Goal: Transaction & Acquisition: Purchase product/service

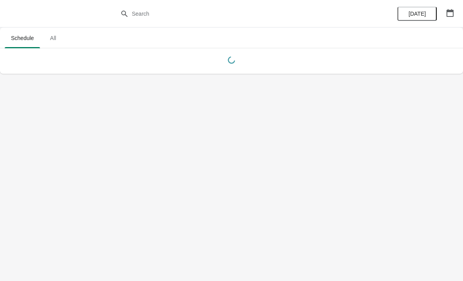
click at [193, 156] on body "Schedule All Schedule All [DATE]" at bounding box center [231, 140] width 463 height 281
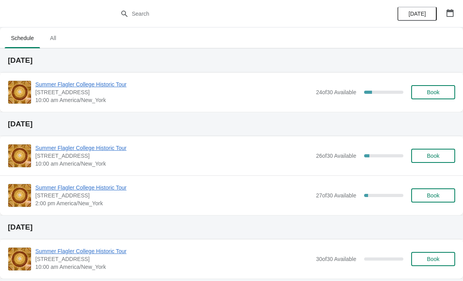
click at [52, 87] on span "Summer Flagler College Historic Tour" at bounding box center [173, 84] width 276 height 8
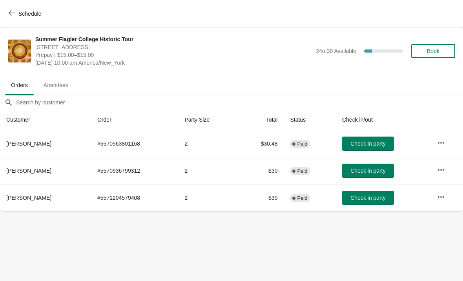
click at [22, 19] on button "Schedule" at bounding box center [26, 14] width 44 height 14
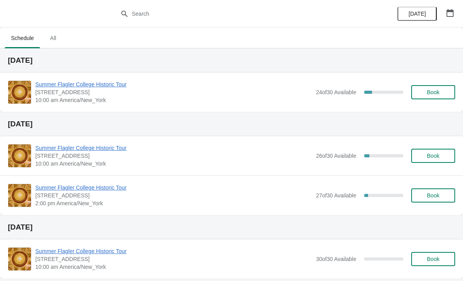
click at [91, 81] on span "Summer Flagler College Historic Tour" at bounding box center [173, 84] width 276 height 8
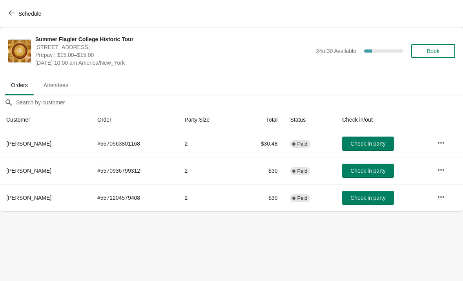
click at [443, 143] on icon "button" at bounding box center [441, 143] width 8 height 8
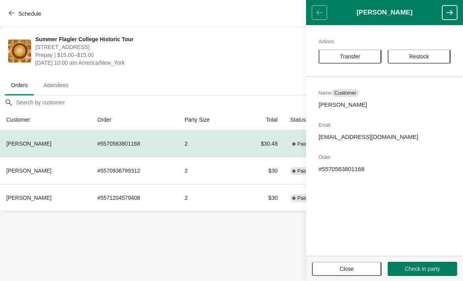
click at [331, 268] on span "Close" at bounding box center [346, 268] width 55 height 6
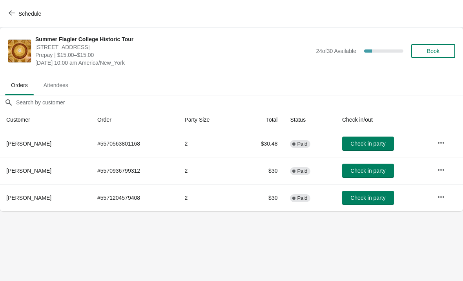
click at [431, 50] on span "Book" at bounding box center [433, 51] width 13 height 6
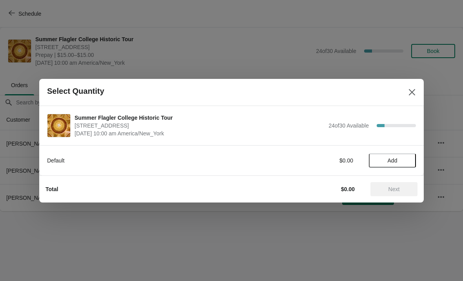
click at [385, 162] on span "Add" at bounding box center [392, 160] width 33 height 6
click at [404, 162] on icon at bounding box center [405, 160] width 8 height 8
click at [389, 187] on span "Next" at bounding box center [393, 189] width 11 height 6
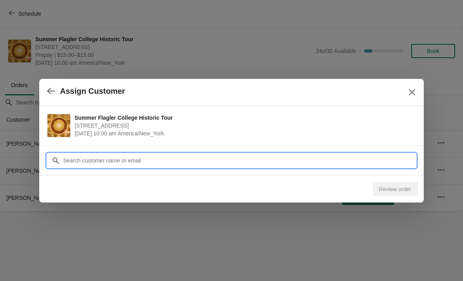
click at [327, 165] on input "Customer" at bounding box center [239, 160] width 353 height 14
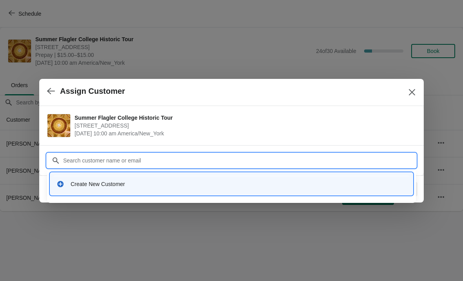
click at [96, 186] on div "Create New Customer" at bounding box center [239, 184] width 336 height 8
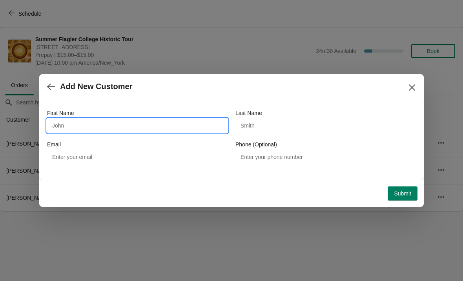
click at [88, 125] on input "First Name" at bounding box center [137, 125] width 180 height 14
click at [53, 88] on icon "button" at bounding box center [51, 87] width 8 height 8
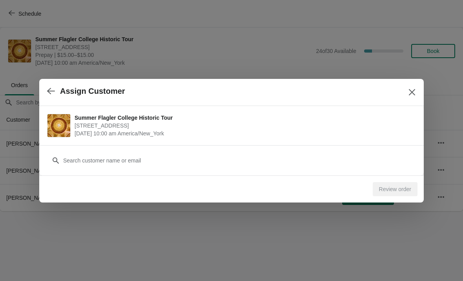
click at [55, 92] on button "button" at bounding box center [51, 91] width 14 height 15
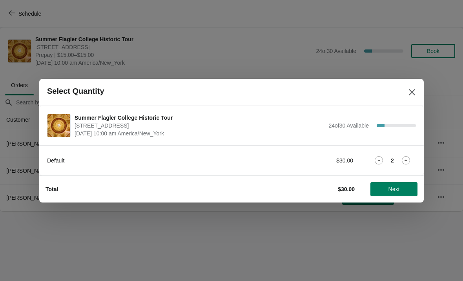
click at [372, 163] on div "2" at bounding box center [392, 160] width 47 height 8
click at [380, 157] on icon at bounding box center [378, 160] width 8 height 8
click at [389, 189] on span "Next" at bounding box center [393, 189] width 11 height 6
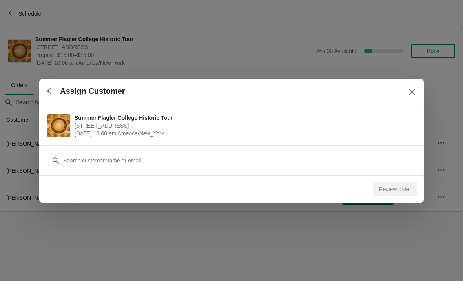
click at [416, 90] on button "Close" at bounding box center [412, 92] width 14 height 14
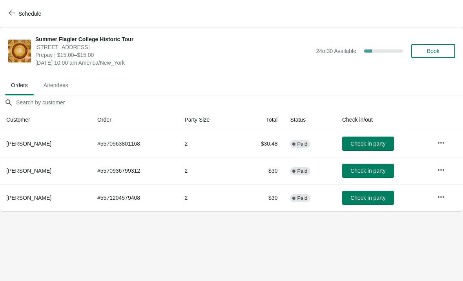
click at [425, 44] on button "Book" at bounding box center [433, 51] width 44 height 14
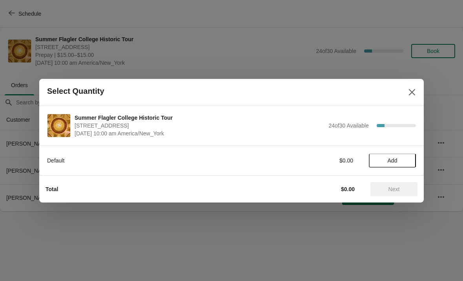
click at [392, 162] on span "Add" at bounding box center [392, 160] width 10 height 6
click at [403, 162] on icon at bounding box center [405, 160] width 8 height 8
click at [383, 188] on span "Next" at bounding box center [393, 189] width 35 height 6
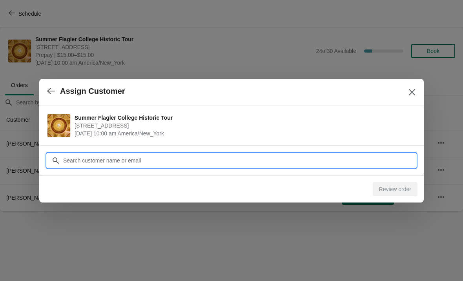
click at [360, 211] on div "Assign Customer Summer Flagler College Historic Tour 74 King Street, St. August…" at bounding box center [231, 211] width 463 height 0
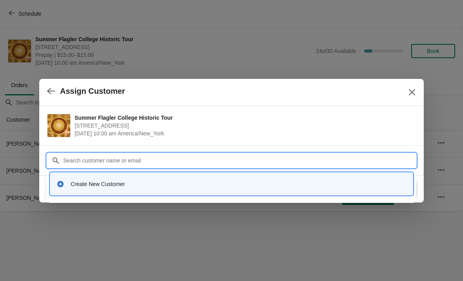
click at [74, 191] on div "Create New Customer" at bounding box center [231, 184] width 356 height 16
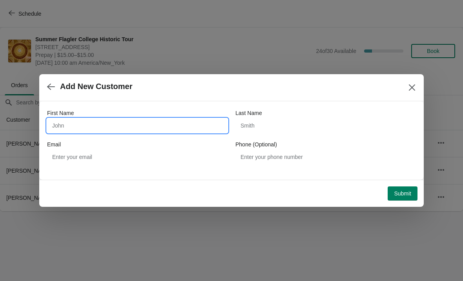
click at [111, 123] on input "First Name" at bounding box center [137, 125] width 180 height 14
type input "Deborah"
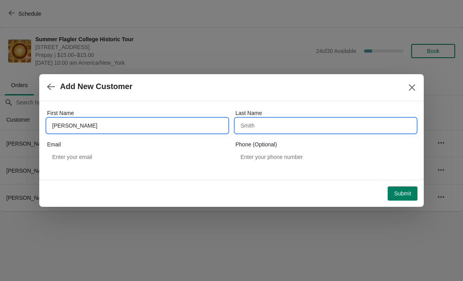
click at [281, 131] on input "Last Name" at bounding box center [325, 125] width 180 height 14
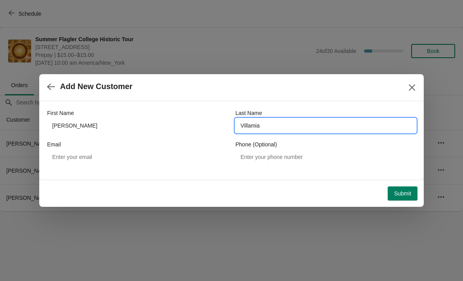
type input "Villamia"
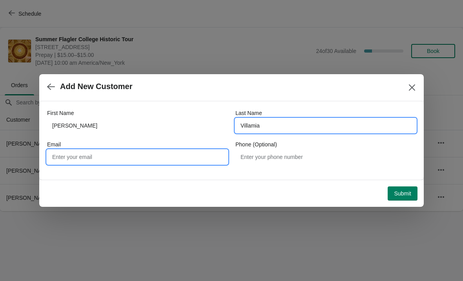
click at [83, 158] on input "Email" at bounding box center [137, 157] width 180 height 14
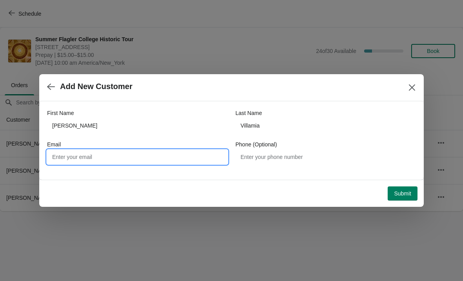
click at [359, 101] on div "Add New Customer" at bounding box center [231, 87] width 384 height 27
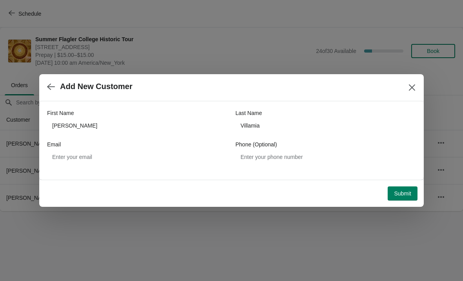
click at [398, 198] on button "Submit" at bounding box center [402, 193] width 30 height 14
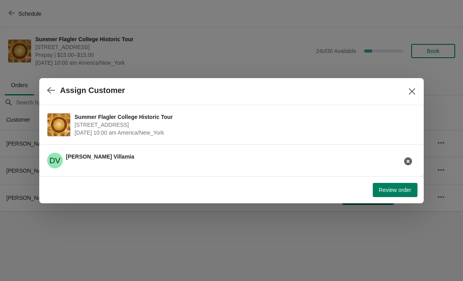
click at [401, 189] on span "Review order" at bounding box center [395, 190] width 32 height 6
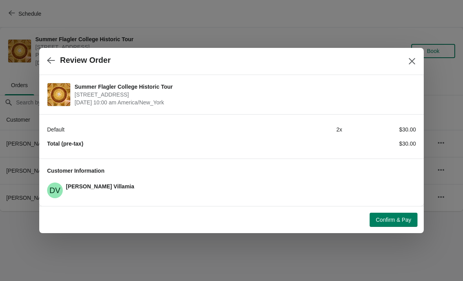
click at [405, 218] on span "Confirm & Pay" at bounding box center [393, 219] width 35 height 6
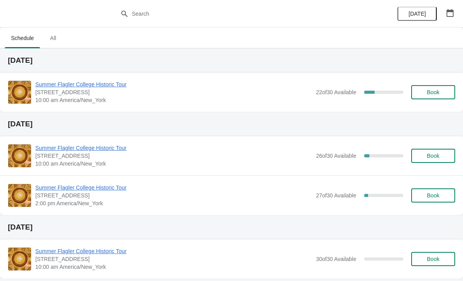
click at [63, 84] on span "Summer Flagler College Historic Tour" at bounding box center [173, 84] width 276 height 8
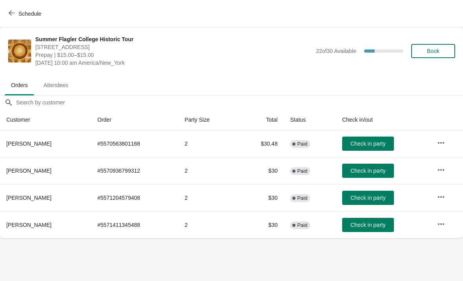
click at [356, 223] on span "Check in party" at bounding box center [367, 225] width 35 height 6
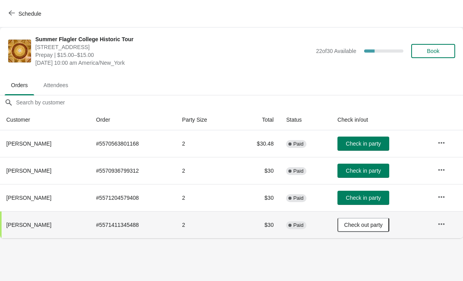
click at [18, 14] on span "Schedule" at bounding box center [25, 13] width 31 height 7
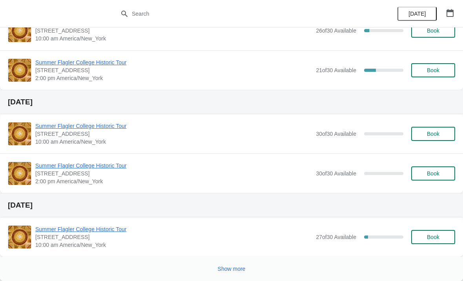
scroll to position [458, 0]
click at [338, 271] on div "Show more" at bounding box center [228, 265] width 453 height 15
click at [243, 267] on span "Show more" at bounding box center [232, 268] width 28 height 6
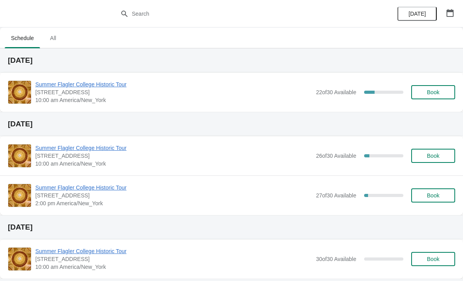
scroll to position [0, 0]
click at [261, 88] on span "Summer Flagler College Historic Tour" at bounding box center [173, 84] width 276 height 8
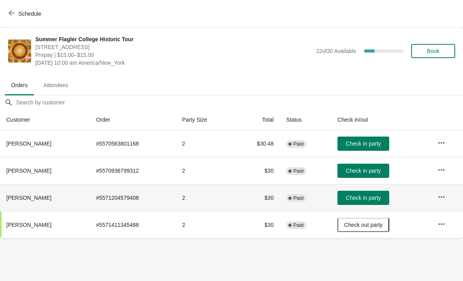
click at [357, 198] on span "Check in party" at bounding box center [362, 197] width 35 height 6
click at [358, 171] on span "Check in party" at bounding box center [362, 170] width 35 height 6
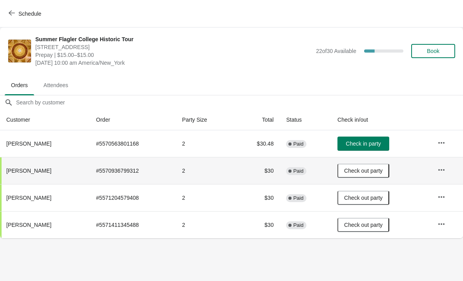
click at [356, 142] on span "Check in party" at bounding box center [362, 143] width 35 height 6
